Goal: Find specific page/section: Find specific page/section

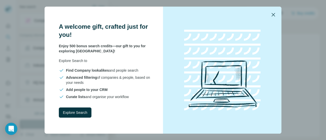
click at [273, 17] on icon "button" at bounding box center [273, 15] width 6 height 6
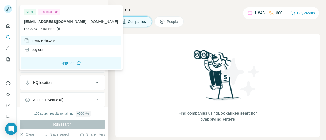
click at [49, 41] on div "Invoice History" at bounding box center [39, 40] width 31 height 5
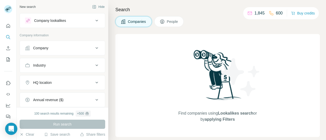
click at [167, 22] on span "People" at bounding box center [173, 21] width 12 height 5
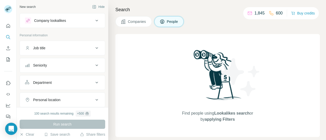
scroll to position [1, 0]
click at [8, 58] on icon "My lists" at bounding box center [8, 60] width 3 height 4
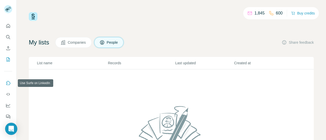
click at [10, 87] on button "Use Surfe on LinkedIn" at bounding box center [8, 83] width 8 height 9
